Goal: Navigation & Orientation: Find specific page/section

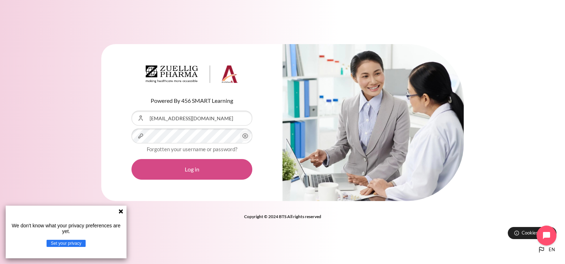
click at [185, 167] on button "Log in" at bounding box center [191, 169] width 121 height 21
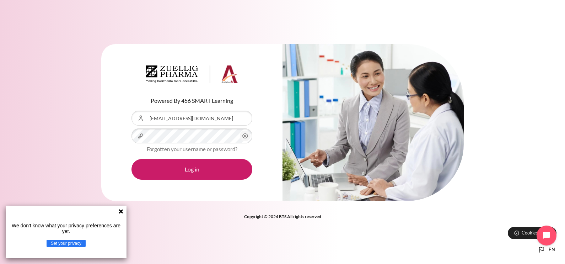
click at [120, 211] on icon at bounding box center [121, 211] width 4 height 4
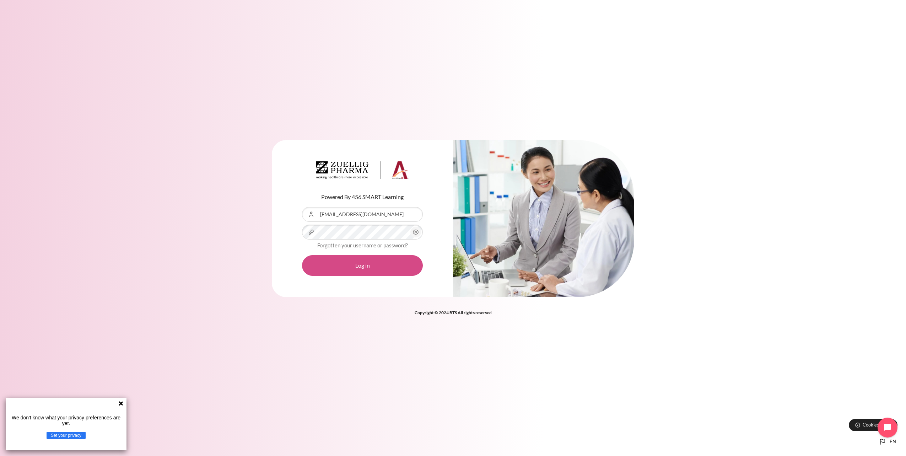
click at [352, 266] on button "Log in" at bounding box center [362, 265] width 121 height 21
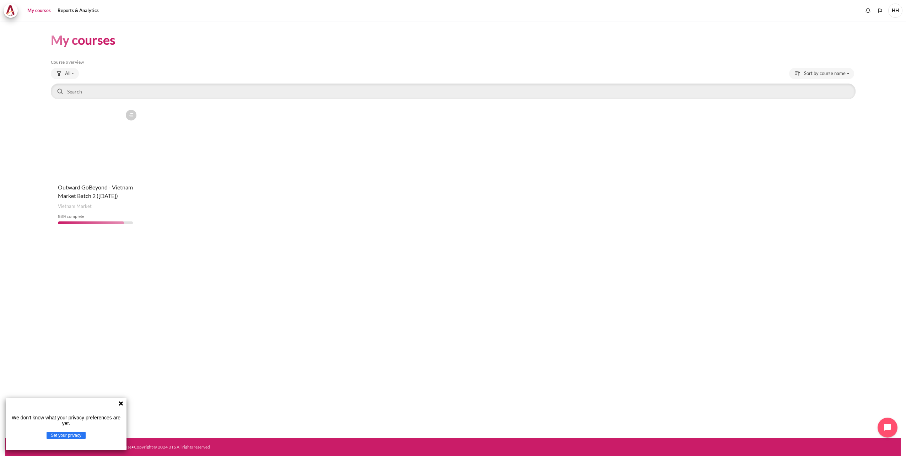
click at [122, 404] on icon at bounding box center [121, 403] width 4 height 4
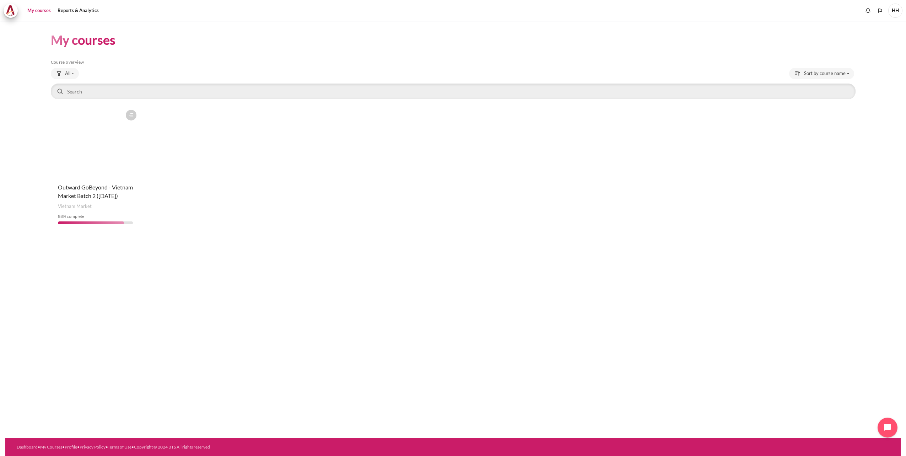
drag, startPoint x: 82, startPoint y: 195, endPoint x: 87, endPoint y: 201, distance: 8.3
click at [82, 195] on span "Outward GoBeyond - Vietnam Market Batch 2 ([DATE])" at bounding box center [95, 191] width 75 height 15
